Goal: Check status

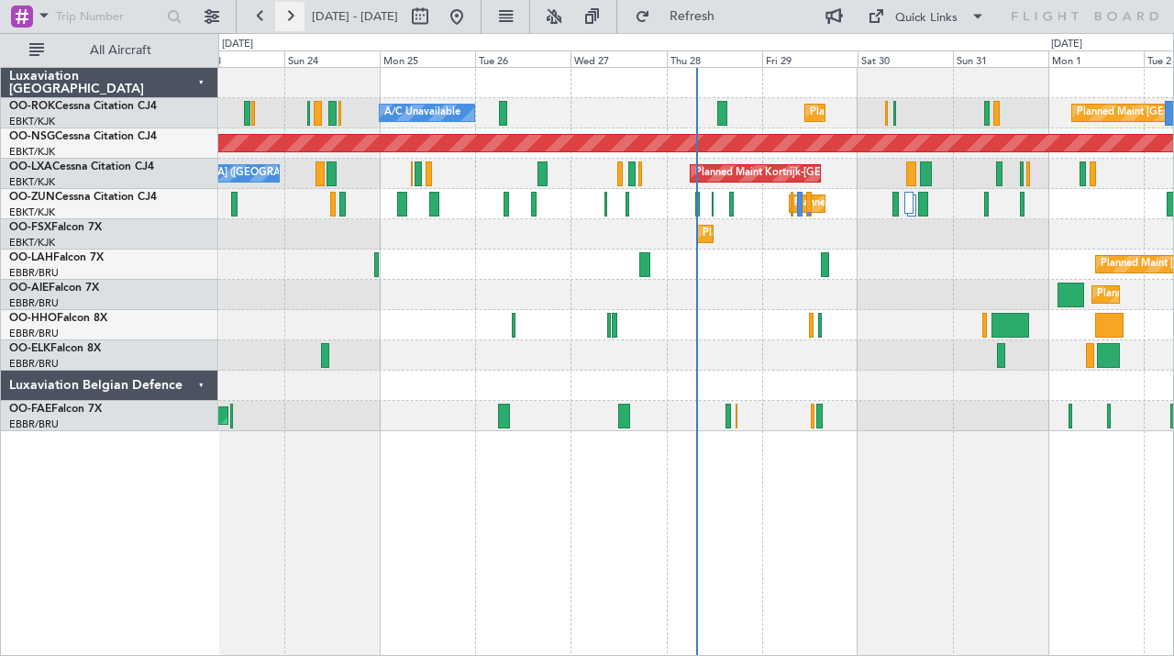
click at [294, 17] on button at bounding box center [289, 16] width 29 height 29
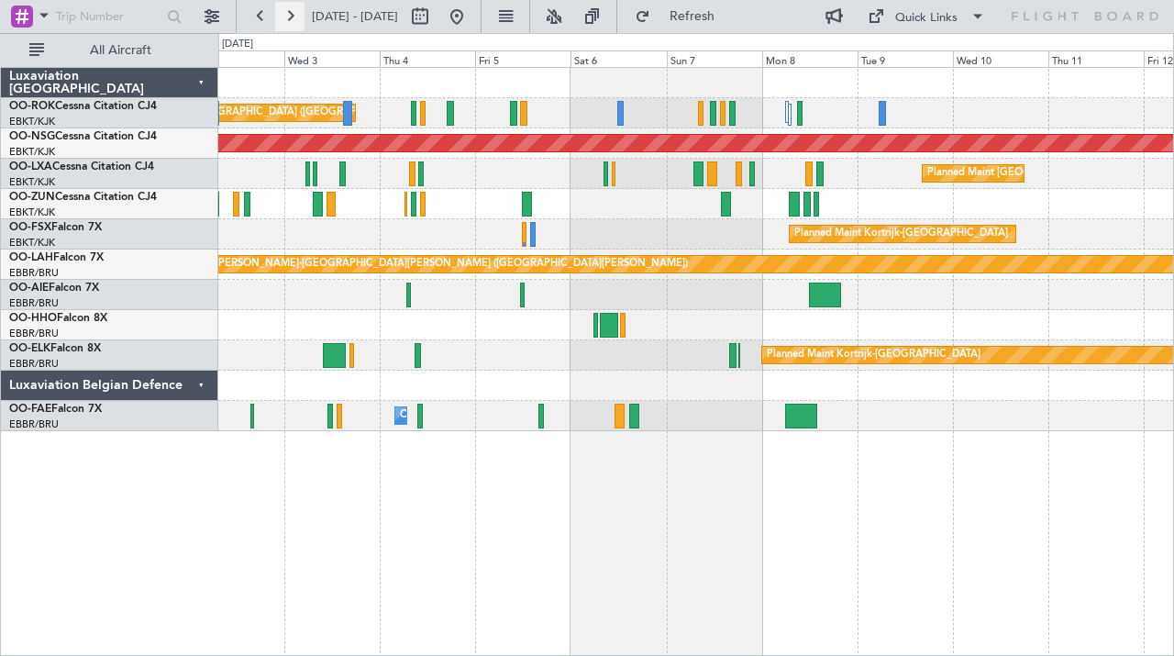
click at [294, 17] on button at bounding box center [289, 16] width 29 height 29
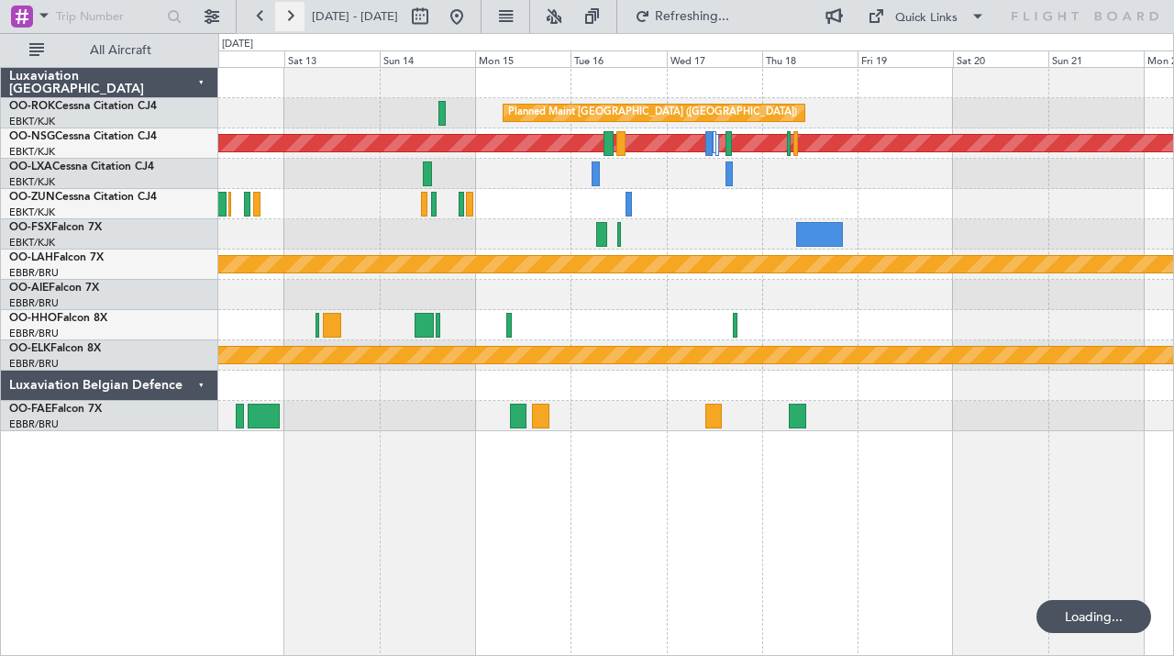
click at [294, 19] on button at bounding box center [289, 16] width 29 height 29
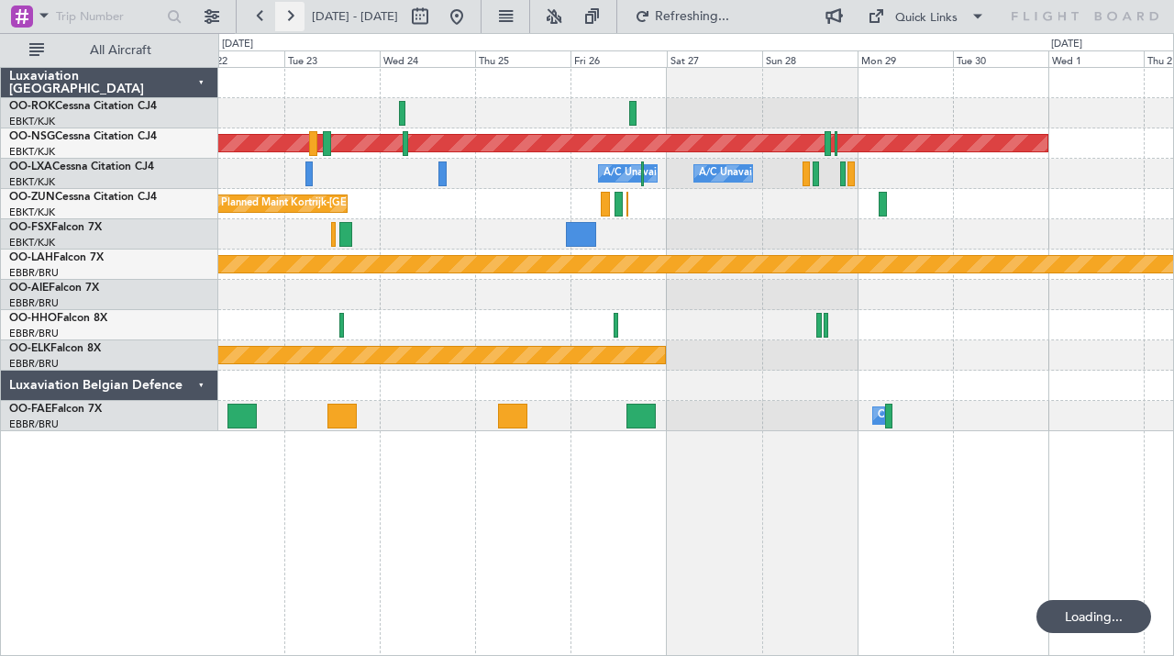
click at [295, 20] on button at bounding box center [289, 16] width 29 height 29
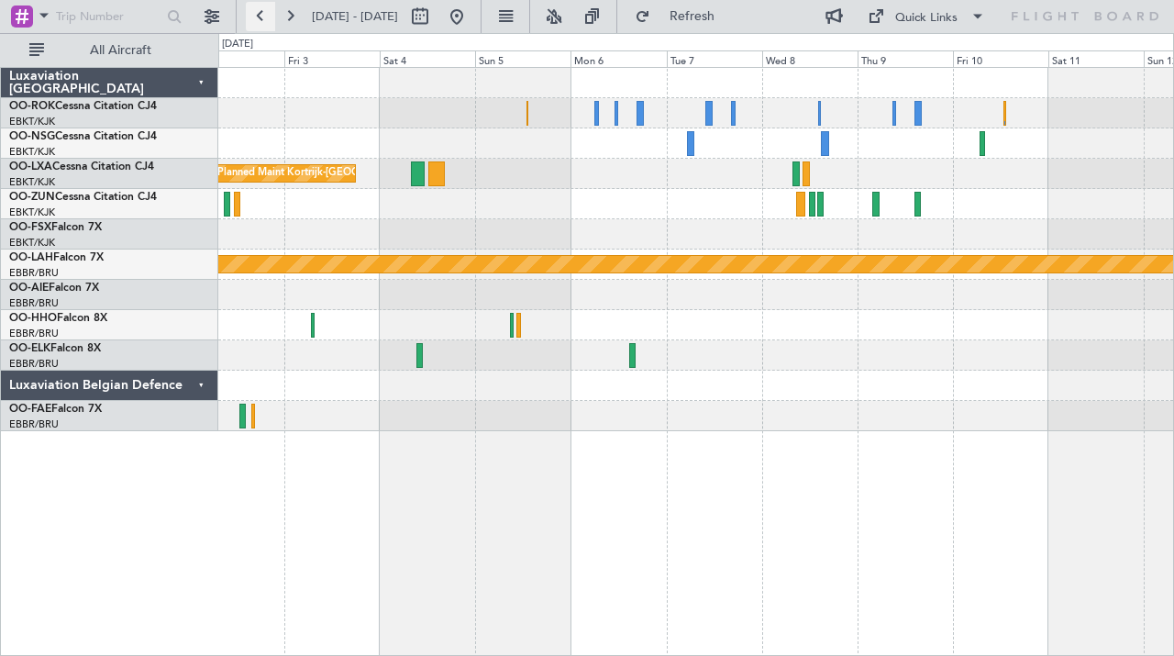
click at [266, 17] on button at bounding box center [260, 16] width 29 height 29
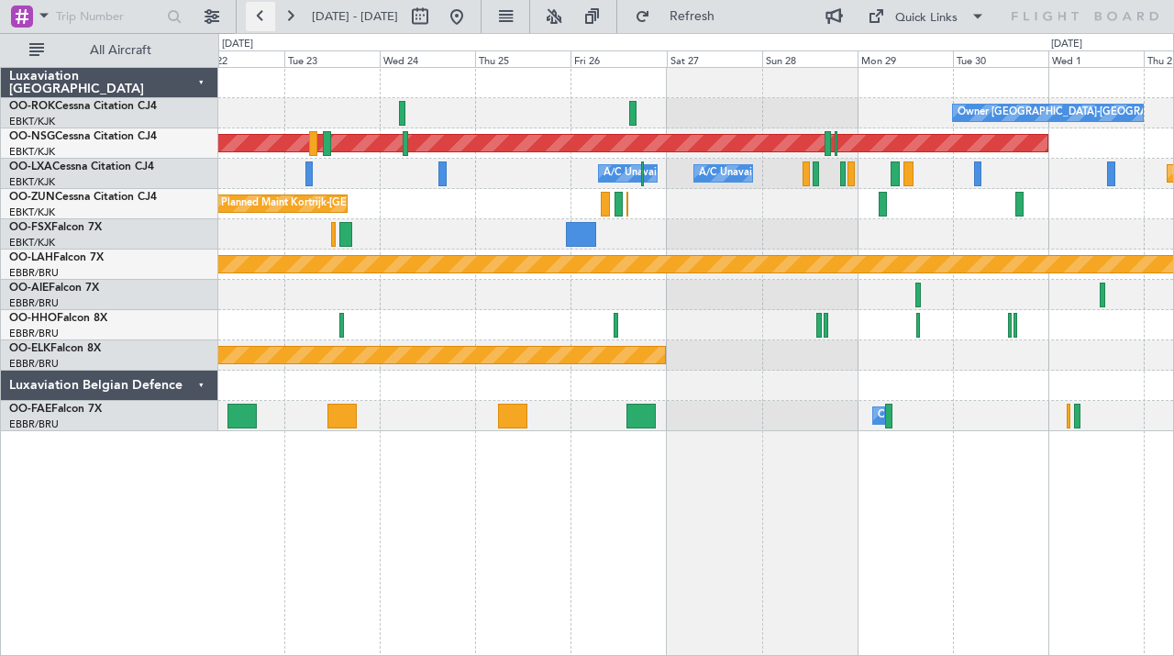
click at [258, 17] on button at bounding box center [260, 16] width 29 height 29
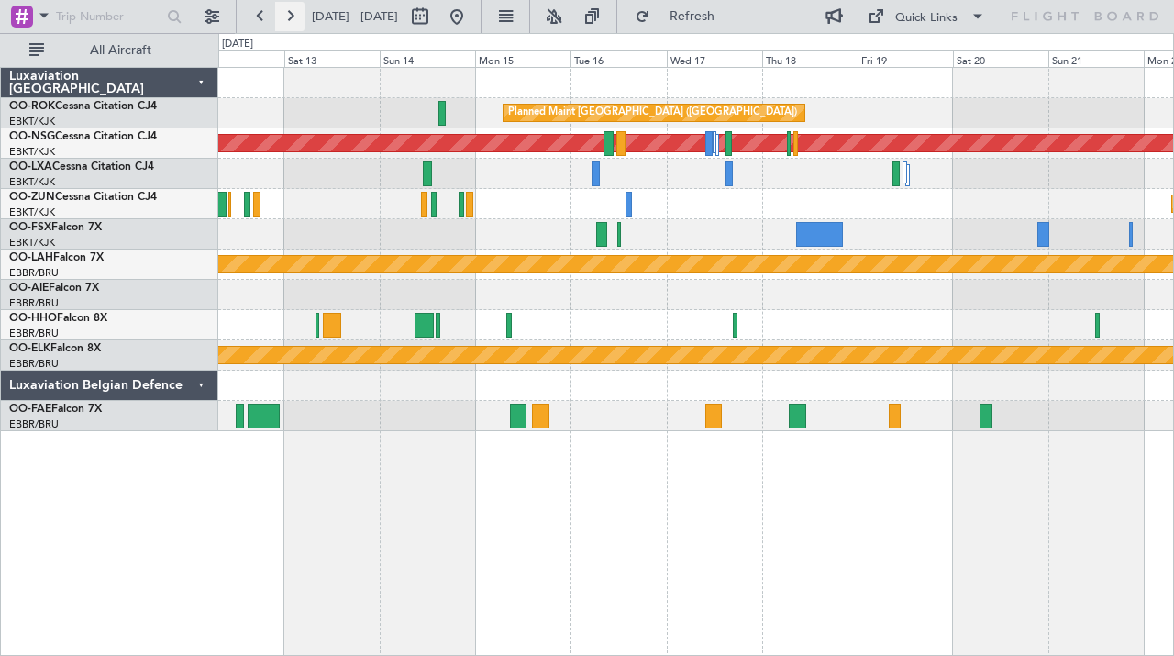
click at [294, 12] on button at bounding box center [289, 16] width 29 height 29
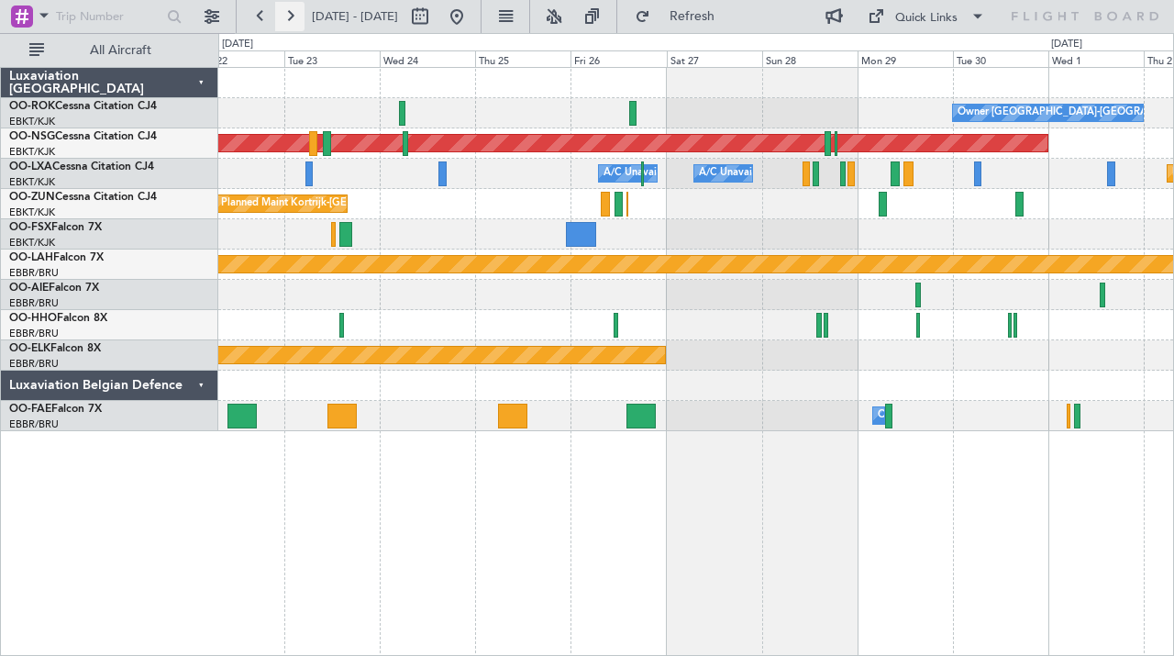
click at [295, 12] on button at bounding box center [289, 16] width 29 height 29
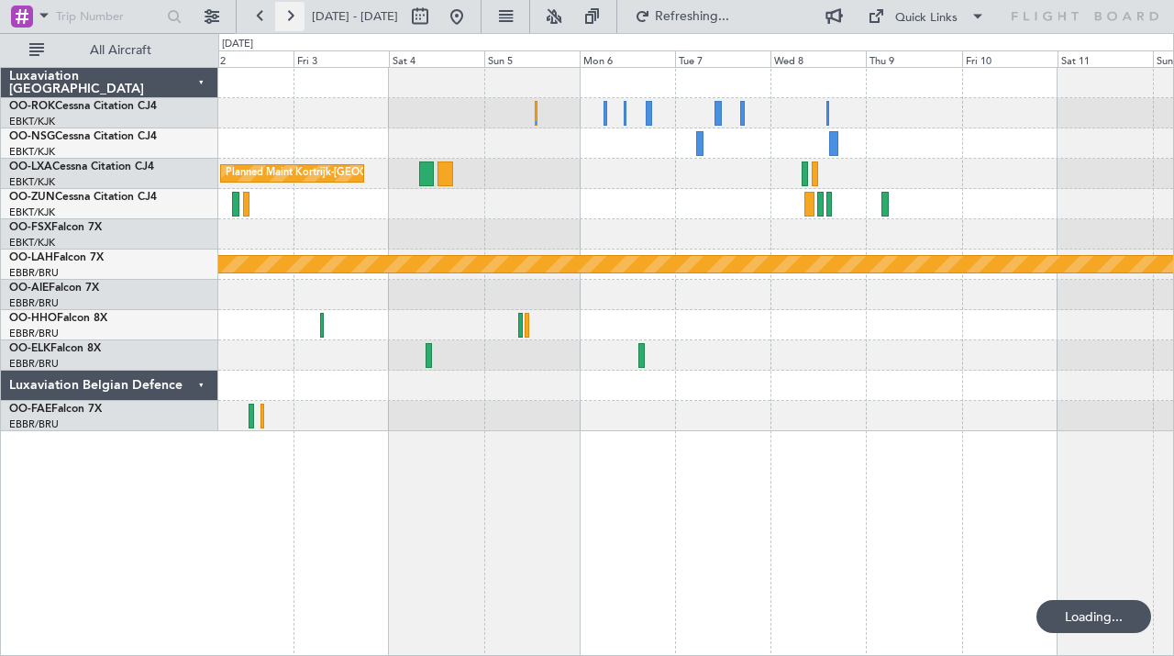
click at [295, 12] on button at bounding box center [289, 16] width 29 height 29
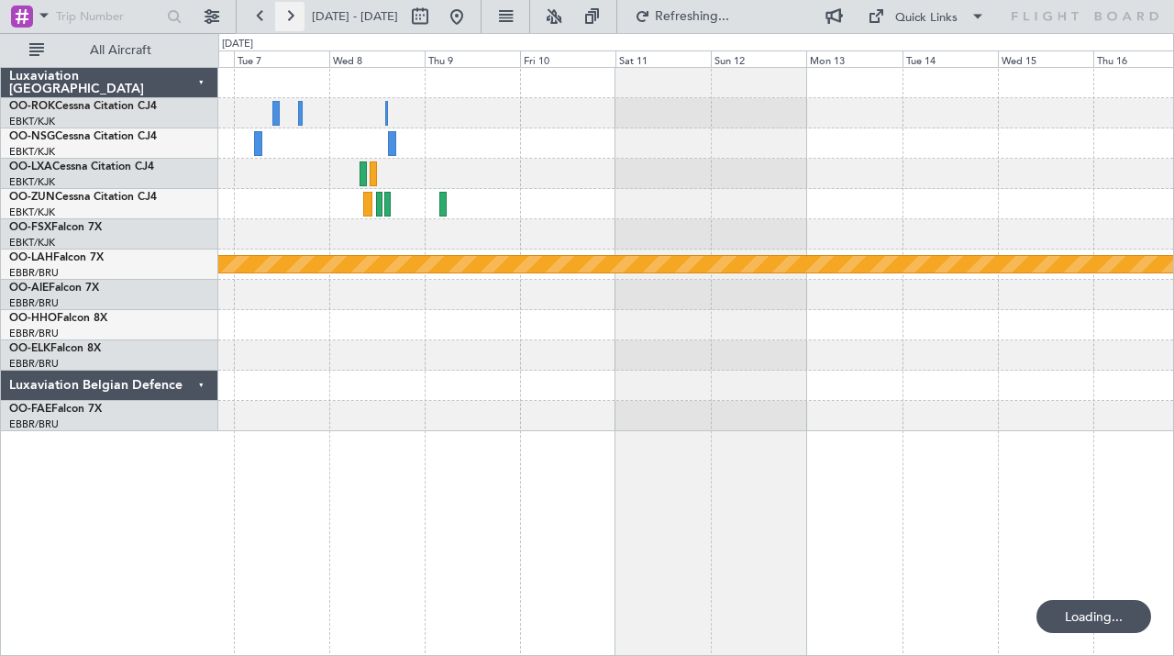
click at [295, 12] on button at bounding box center [289, 16] width 29 height 29
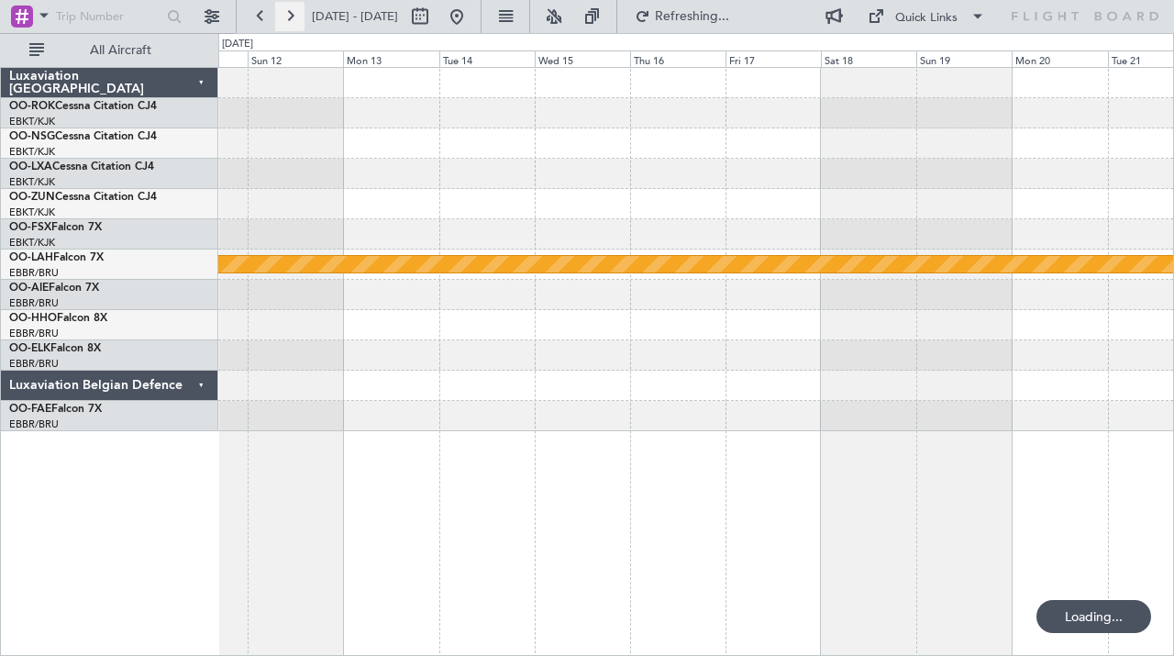
click at [295, 12] on button at bounding box center [289, 16] width 29 height 29
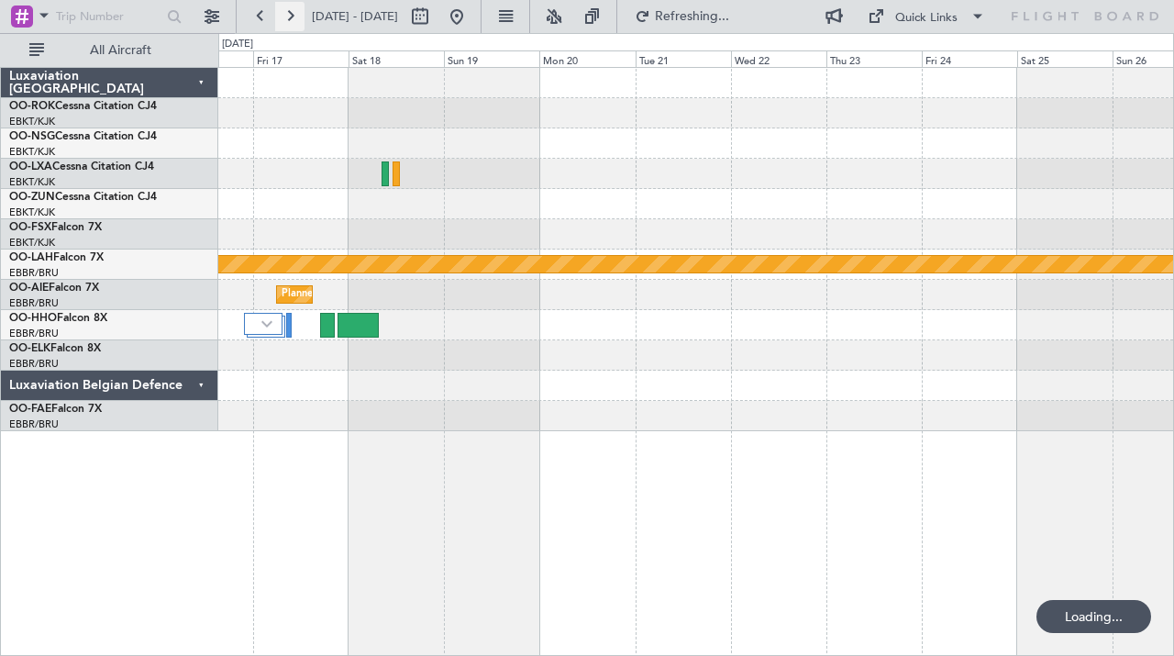
click at [295, 12] on button at bounding box center [289, 16] width 29 height 29
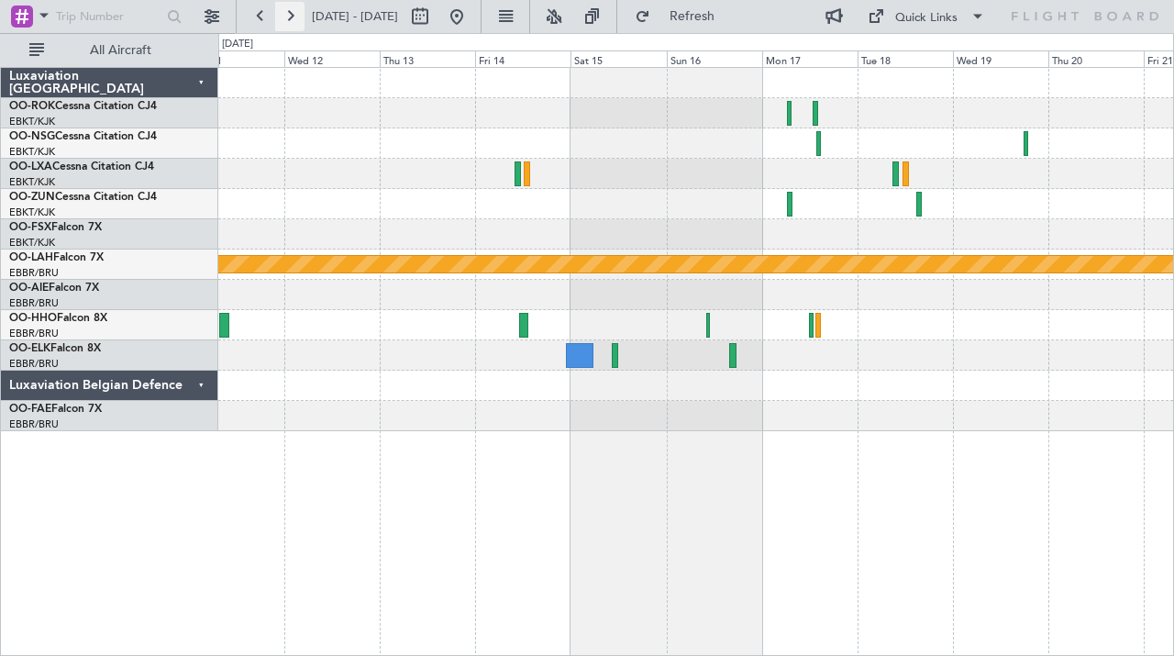
click at [295, 12] on button at bounding box center [289, 16] width 29 height 29
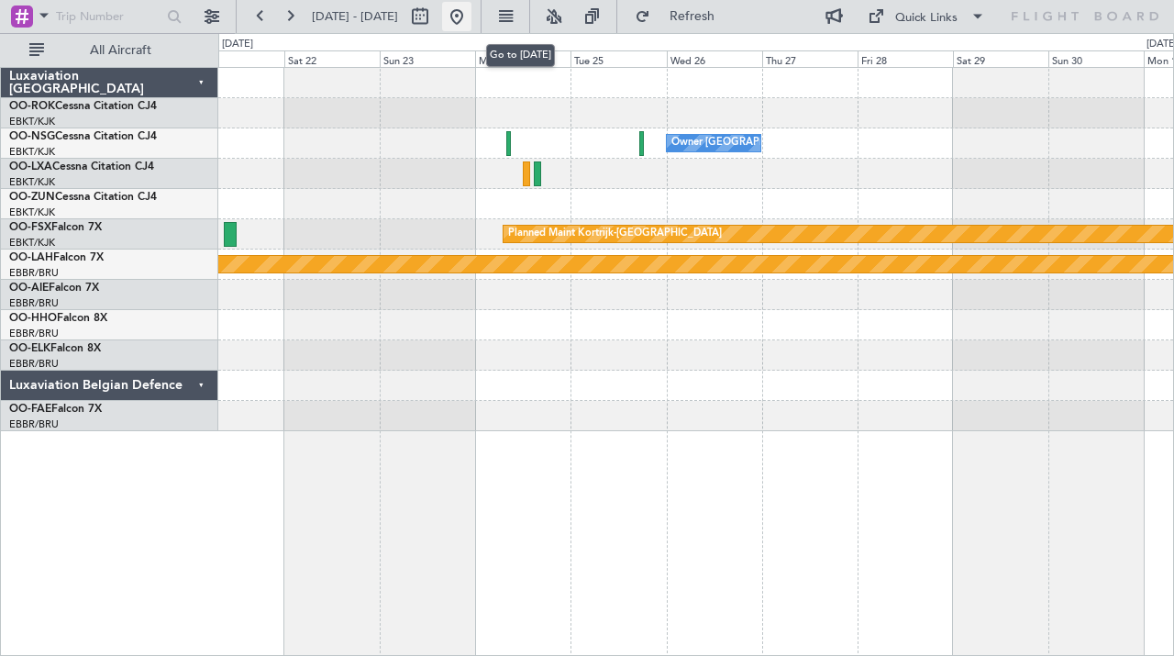
click at [471, 17] on button at bounding box center [456, 16] width 29 height 29
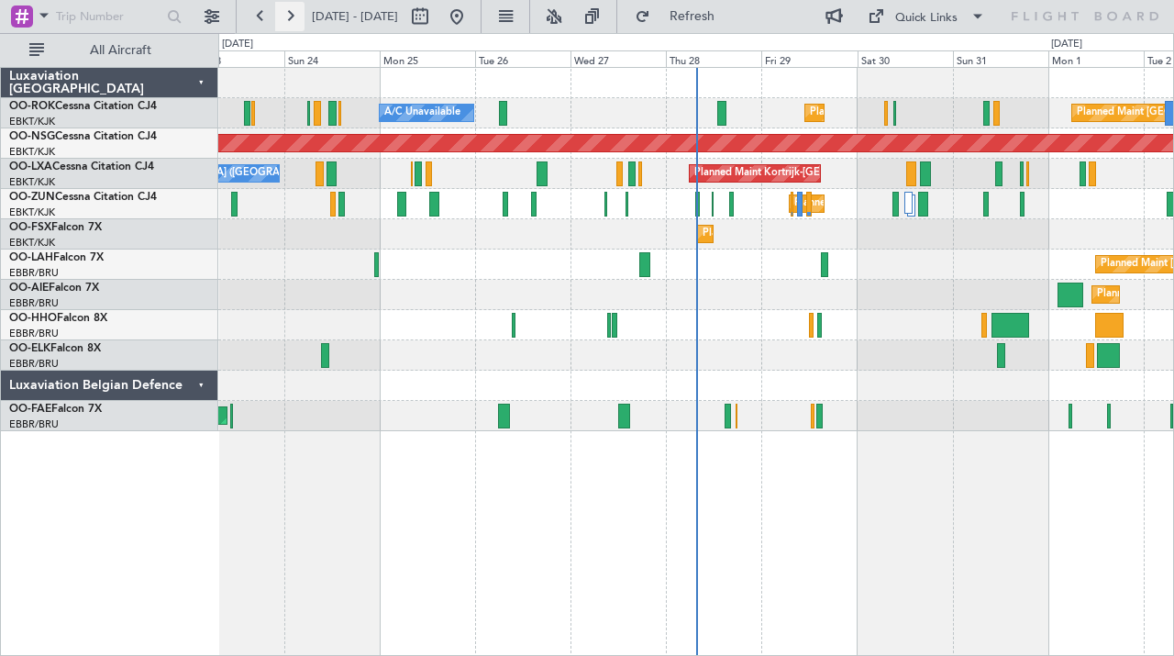
click at [286, 16] on button at bounding box center [289, 16] width 29 height 29
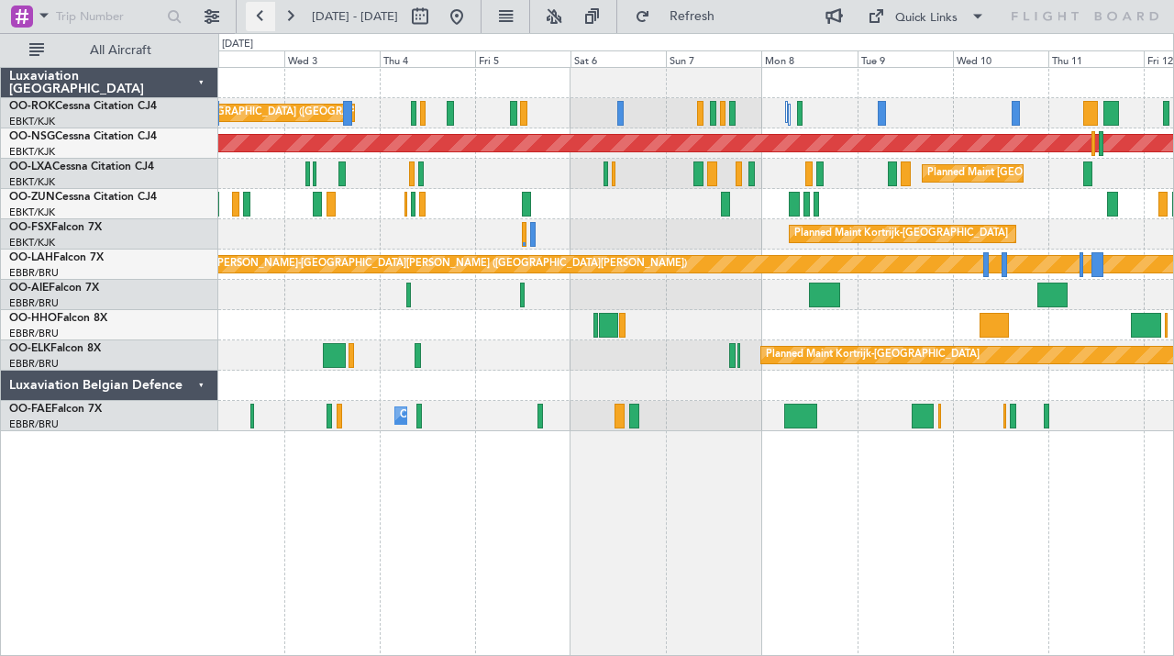
click at [267, 19] on button at bounding box center [260, 16] width 29 height 29
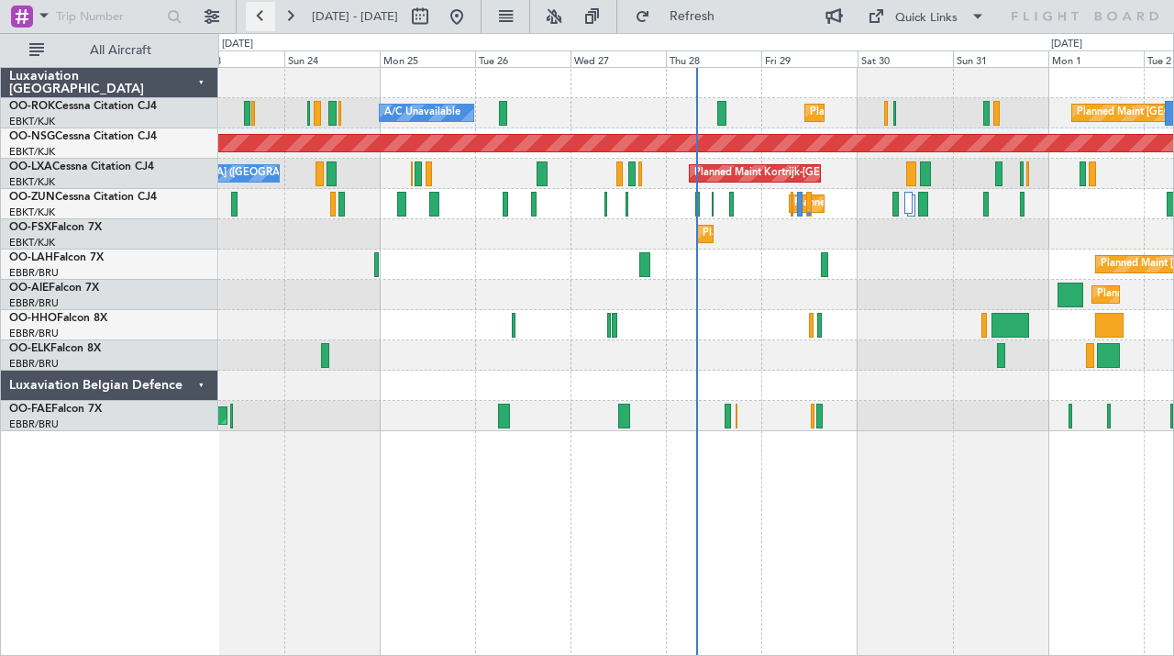
click at [267, 19] on button at bounding box center [260, 16] width 29 height 29
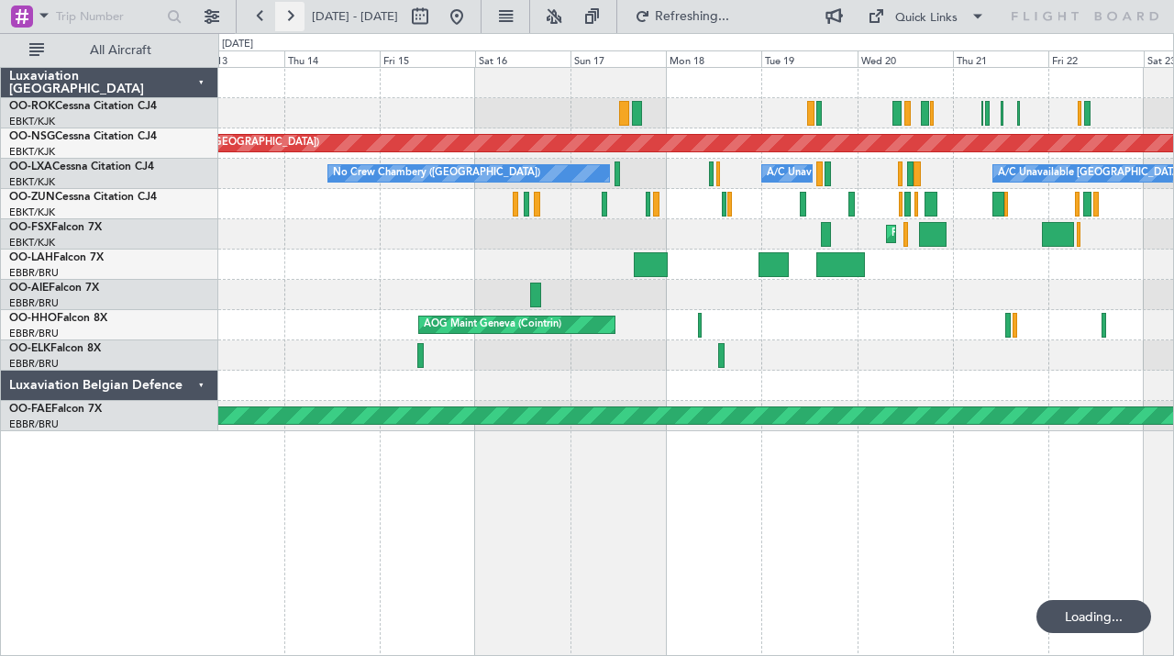
click at [291, 19] on button at bounding box center [289, 16] width 29 height 29
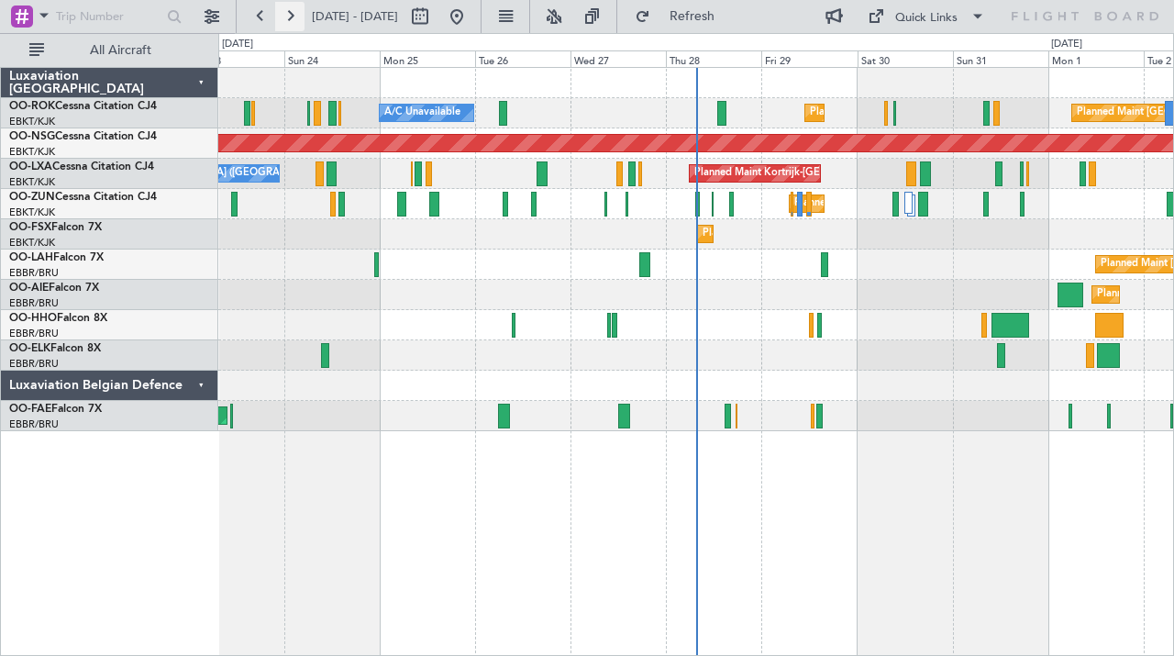
click at [291, 19] on button at bounding box center [289, 16] width 29 height 29
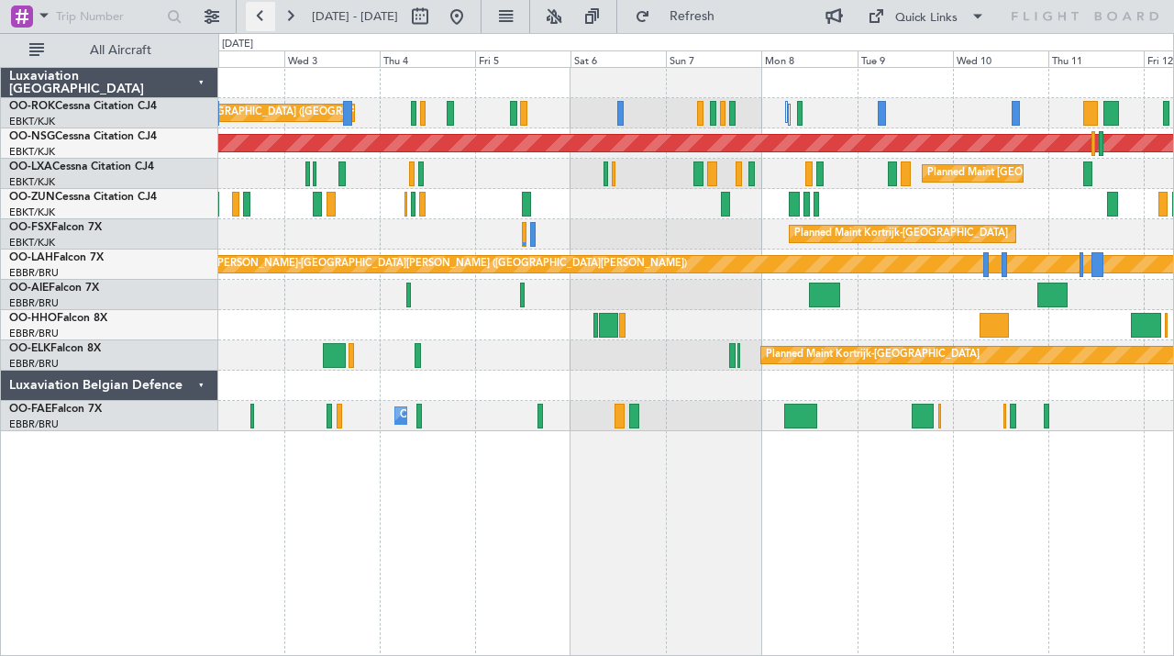
click at [273, 16] on button at bounding box center [260, 16] width 29 height 29
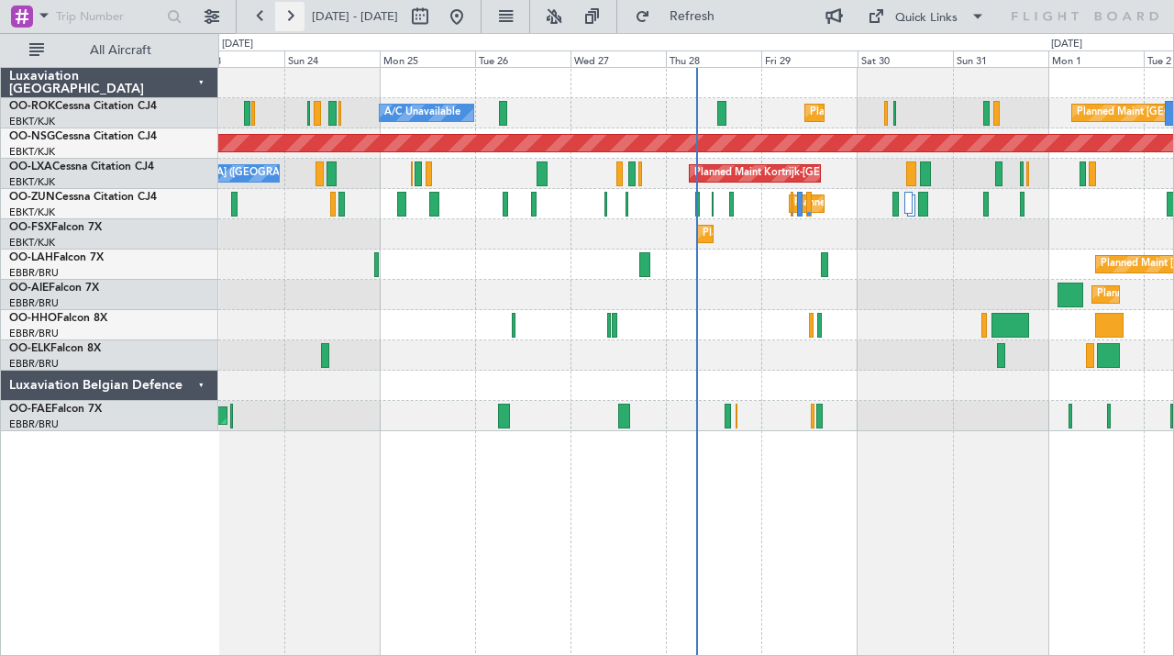
click at [293, 17] on button at bounding box center [289, 16] width 29 height 29
